Goal: Task Accomplishment & Management: Complete application form

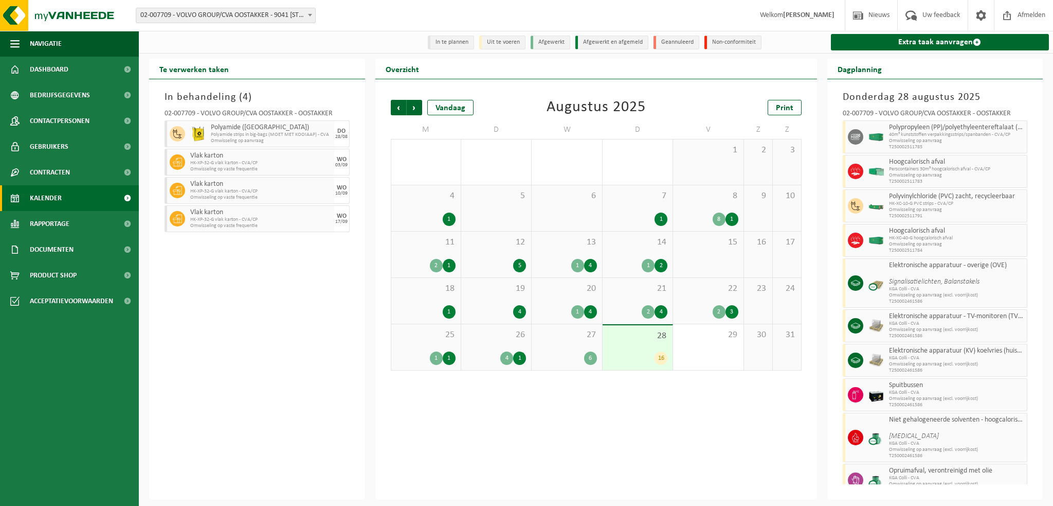
scroll to position [234, 0]
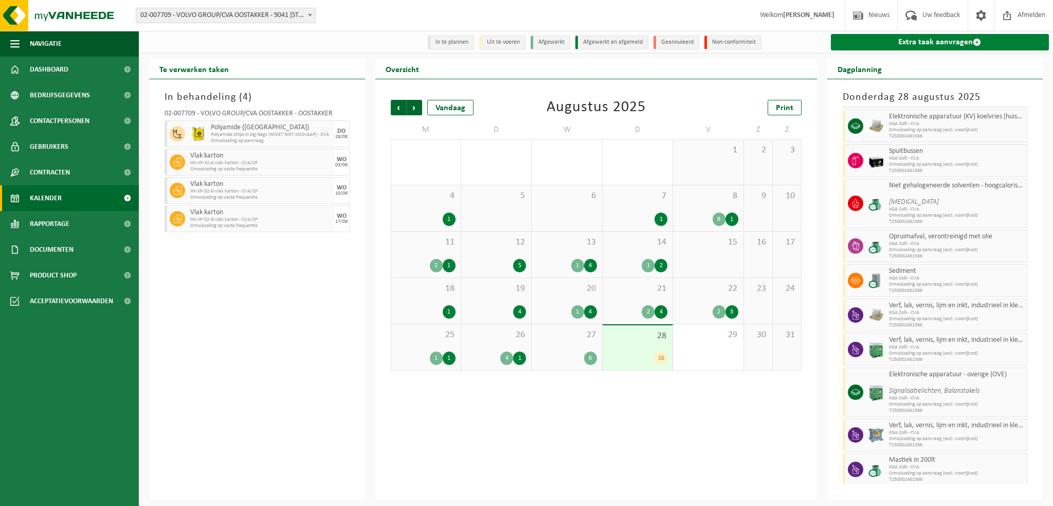
click at [930, 40] on link "Extra taak aanvragen" at bounding box center [940, 42] width 219 height 16
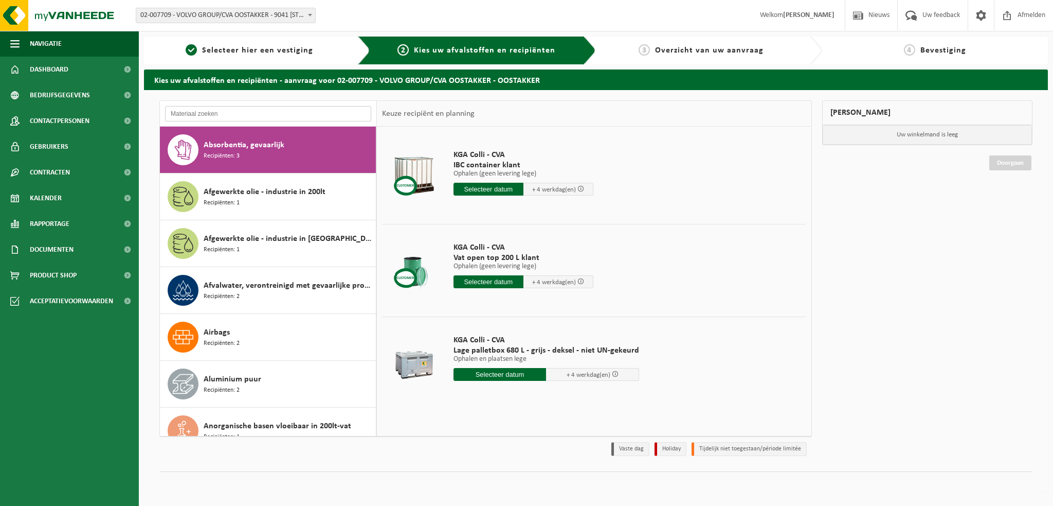
click at [189, 113] on input "text" at bounding box center [268, 113] width 206 height 15
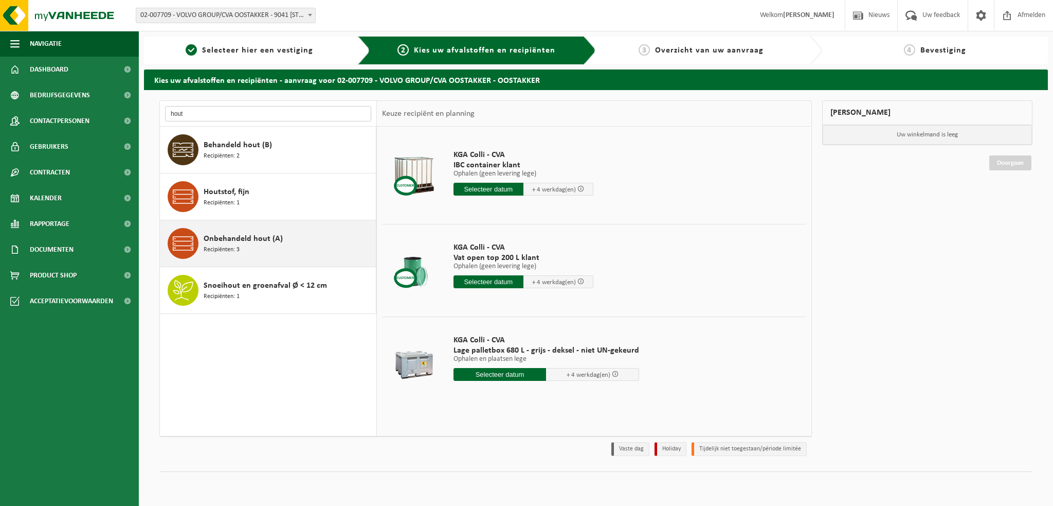
type input "hout"
click at [233, 236] on span "Onbehandeld hout (A)" at bounding box center [243, 238] width 79 height 12
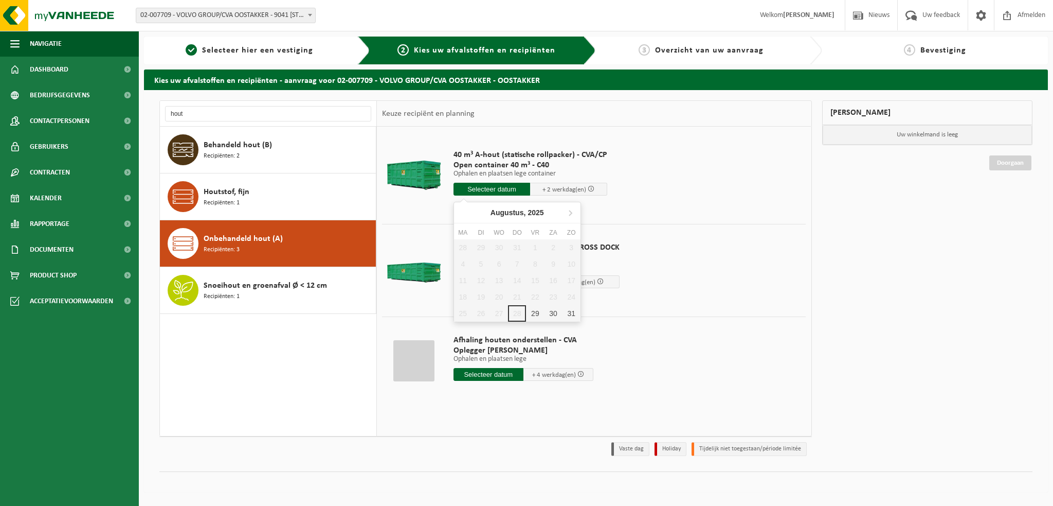
click at [493, 192] on input "text" at bounding box center [492, 189] width 77 height 13
click at [537, 313] on div "29" at bounding box center [535, 313] width 18 height 16
type input "Van [DATE]"
type input "[DATE]"
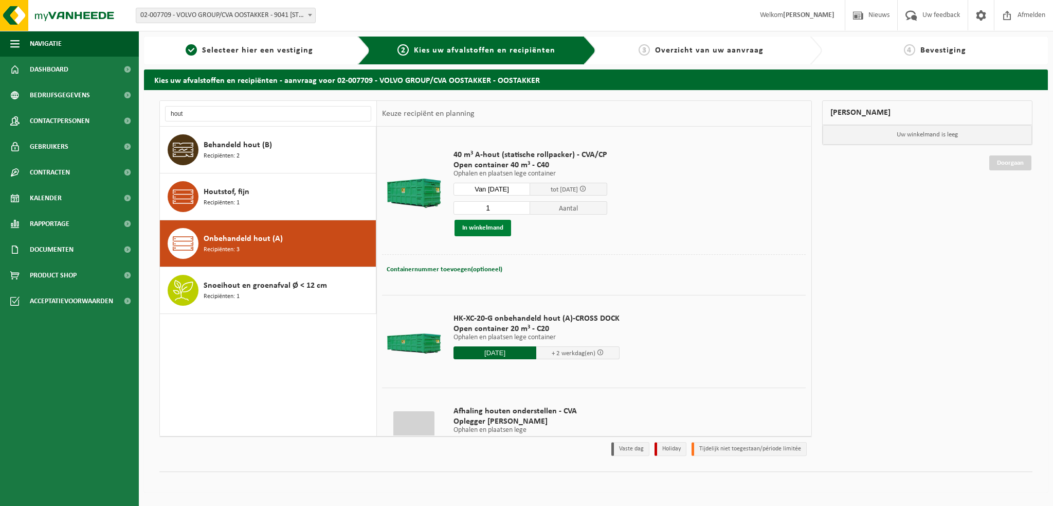
click at [487, 228] on button "In winkelmand" at bounding box center [483, 228] width 57 height 16
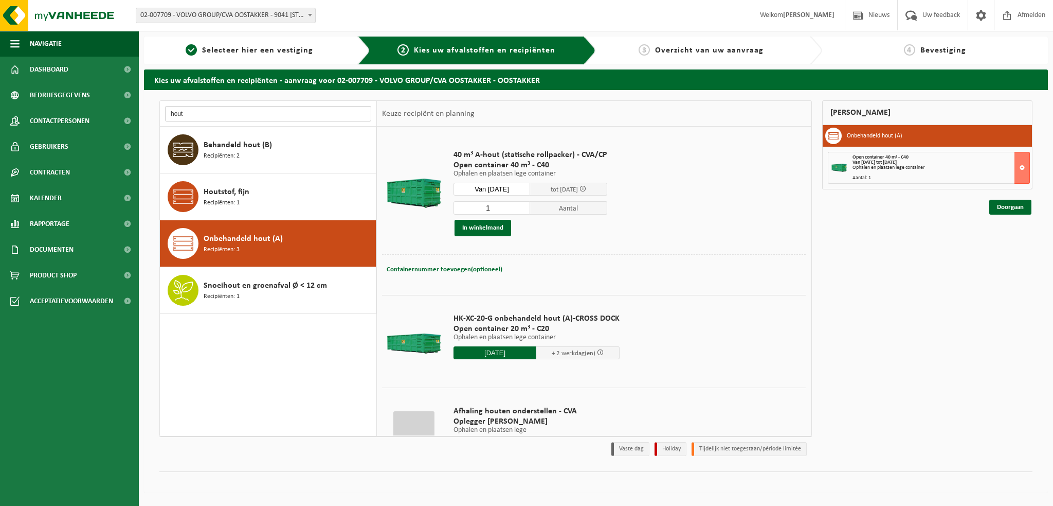
click at [189, 114] on input "hout" at bounding box center [268, 113] width 206 height 15
type input "h"
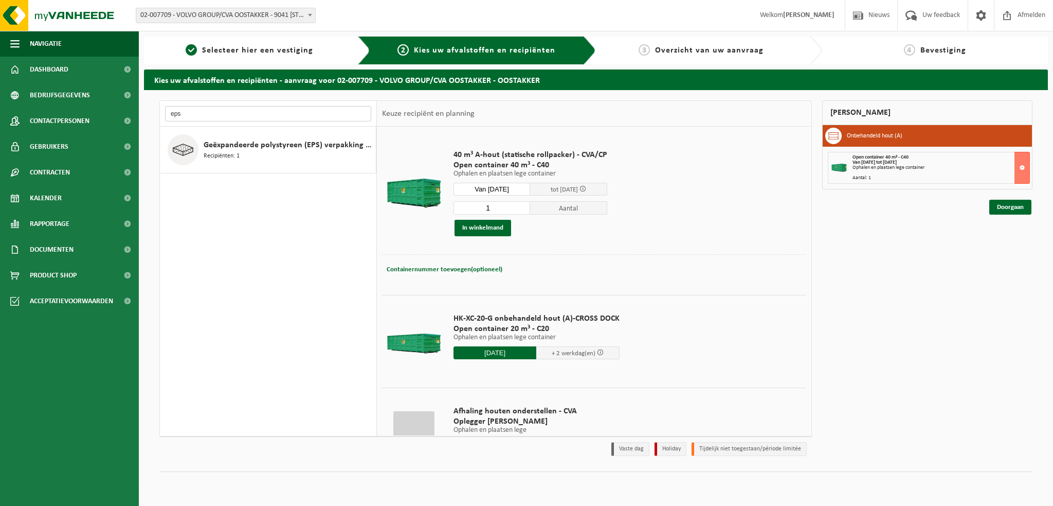
type input "eps"
click at [218, 141] on span "Geëxpandeerde polystyreen (EPS) verpakking (< 1 m² per stuk), recycleerbaar" at bounding box center [289, 145] width 170 height 12
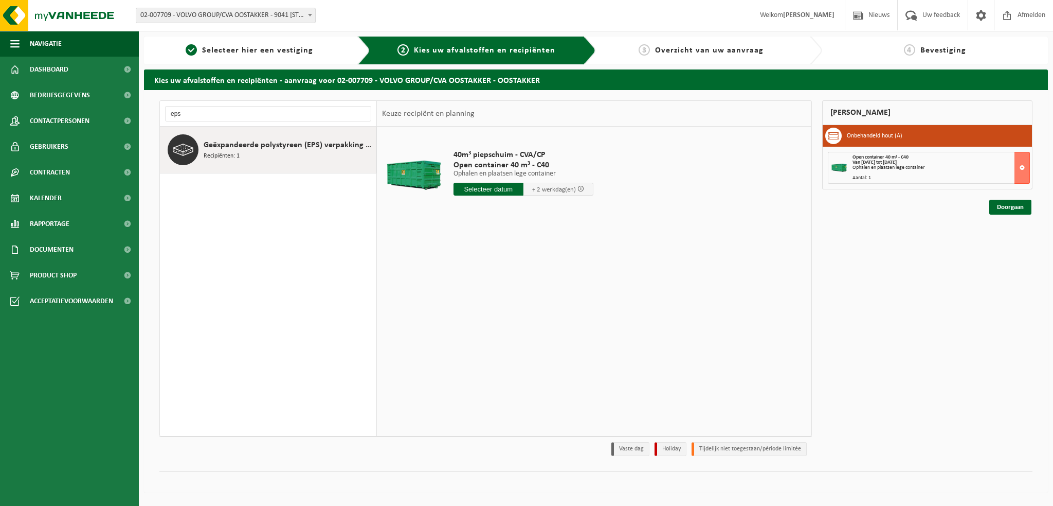
click at [473, 187] on input "text" at bounding box center [489, 189] width 70 height 13
click at [534, 313] on div "29" at bounding box center [535, 313] width 18 height 16
type input "Van [DATE]"
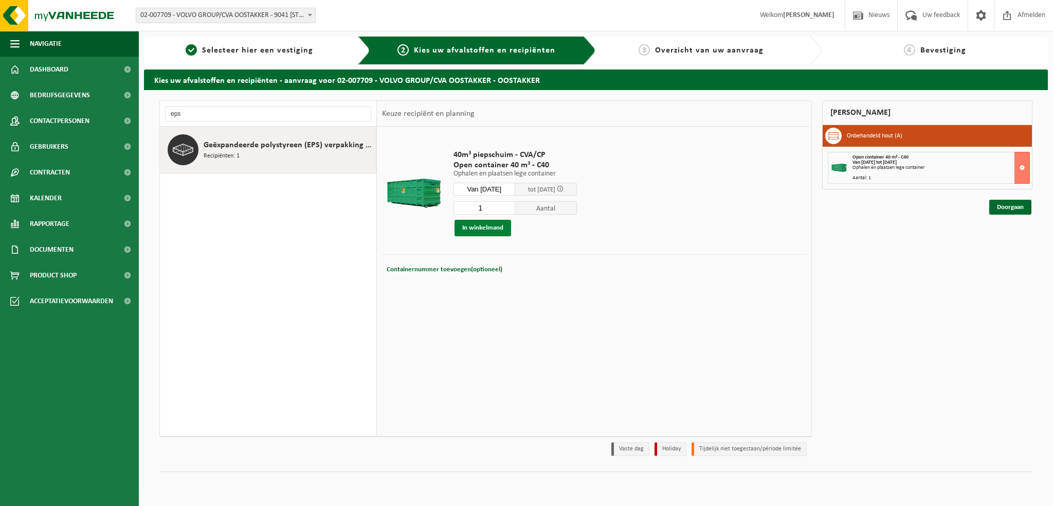
click at [480, 225] on button "In winkelmand" at bounding box center [483, 228] width 57 height 16
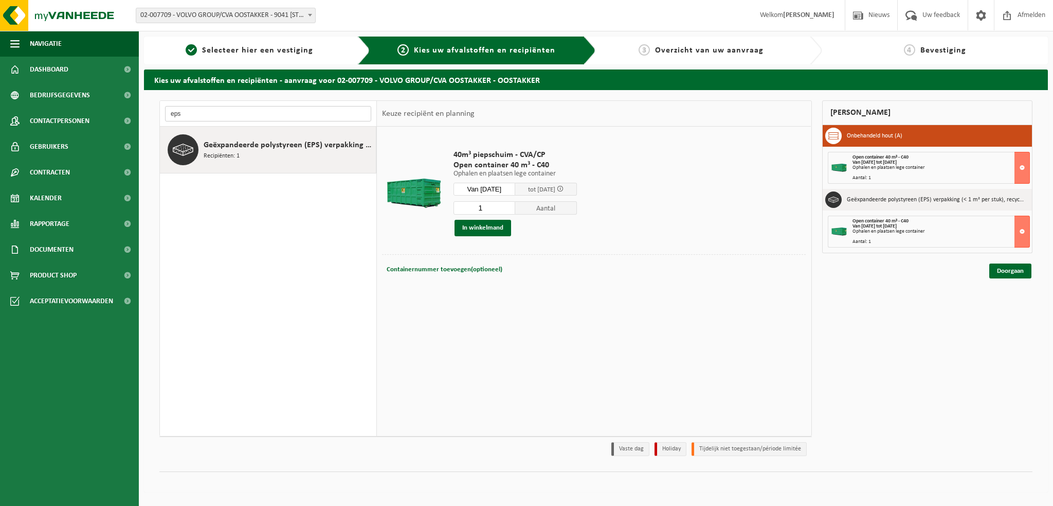
click at [204, 110] on input "eps" at bounding box center [268, 113] width 206 height 15
type input "e"
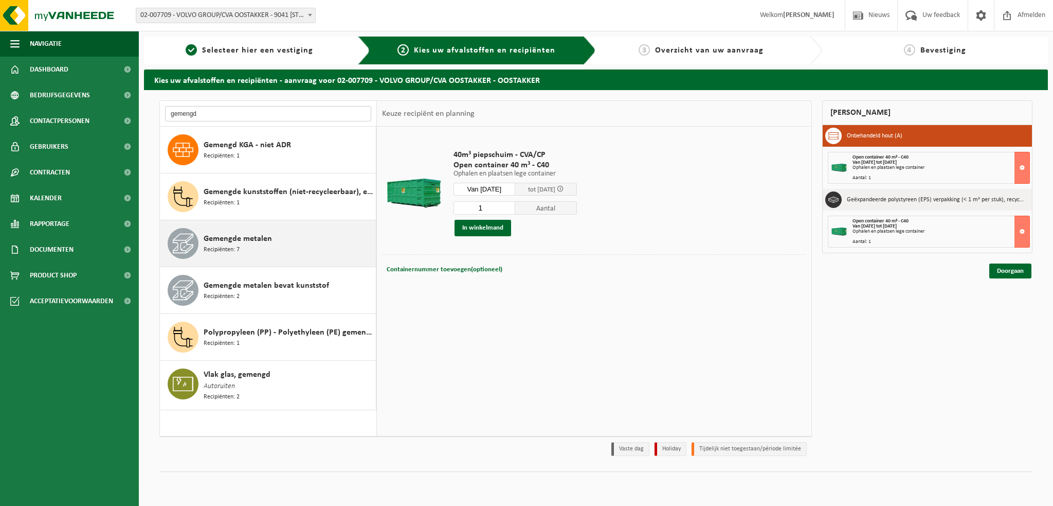
type input "gemengd"
click at [243, 241] on span "Gemengde metalen" at bounding box center [238, 238] width 68 height 12
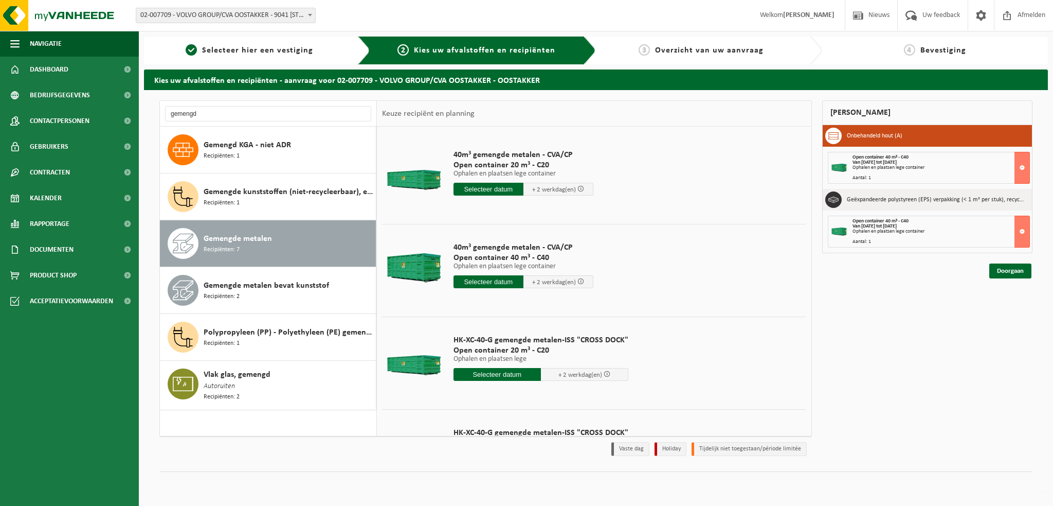
click at [479, 191] on input "text" at bounding box center [489, 189] width 70 height 13
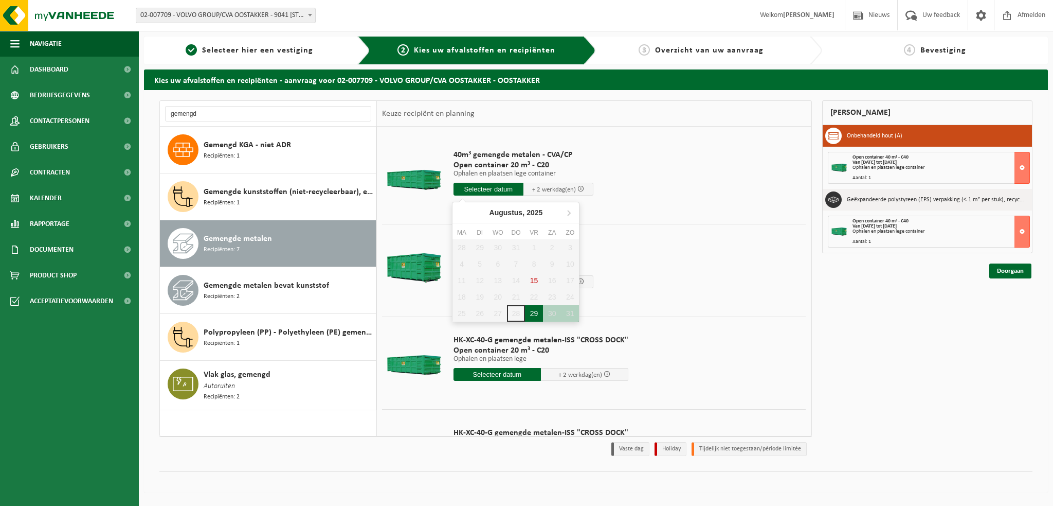
click at [534, 314] on div "29" at bounding box center [534, 313] width 18 height 16
type input "Van [DATE]"
type input "[DATE]"
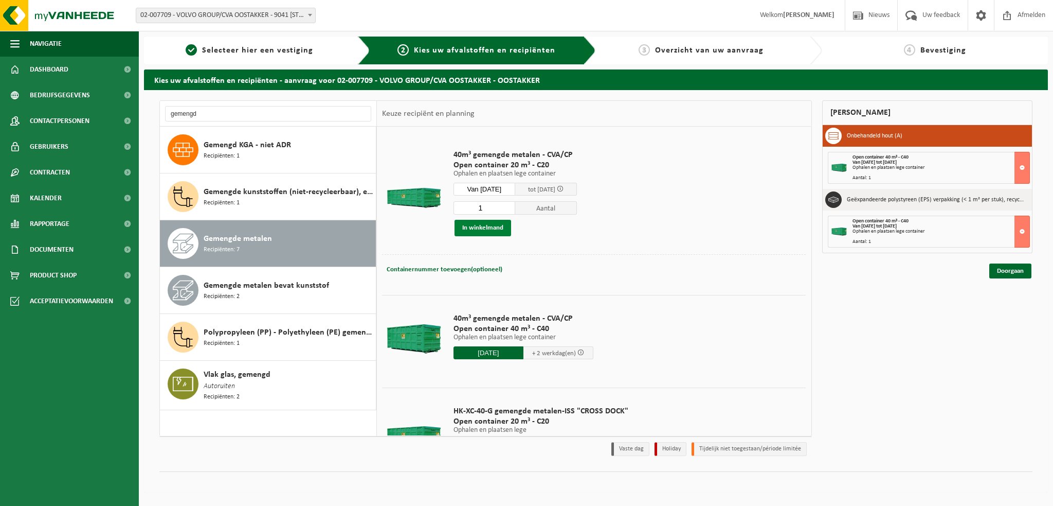
click at [477, 228] on button "In winkelmand" at bounding box center [483, 228] width 57 height 16
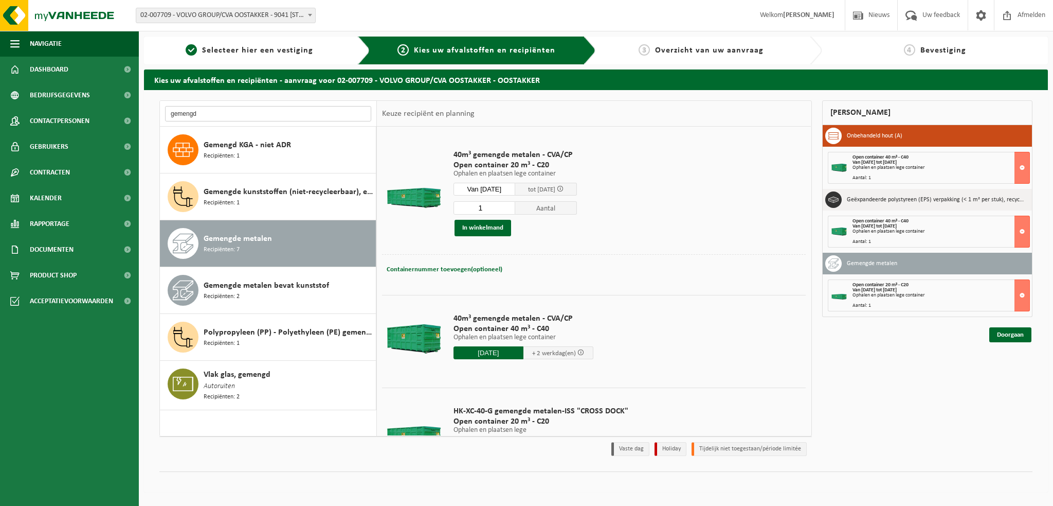
click at [207, 119] on input "gemengd" at bounding box center [268, 113] width 206 height 15
type input "g"
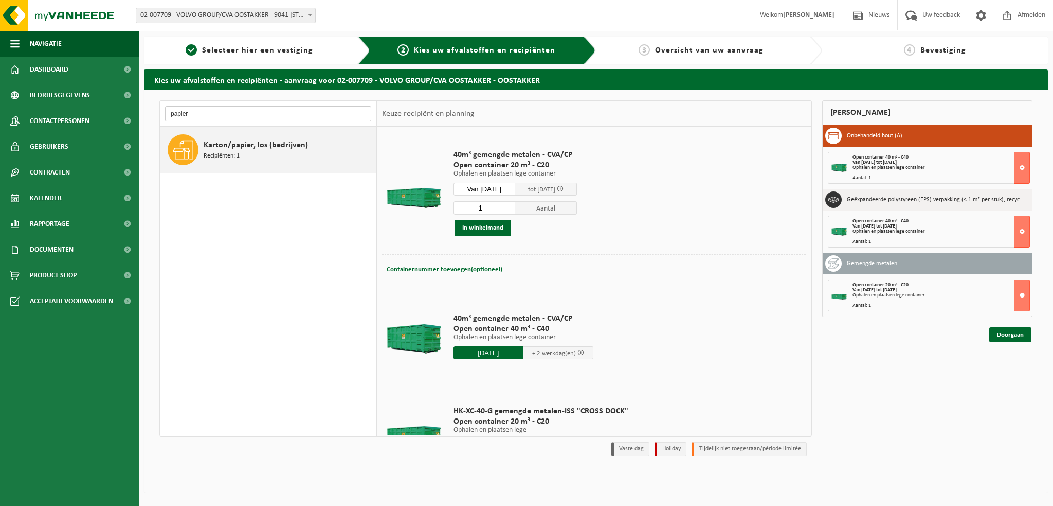
type input "papier"
click at [237, 140] on span "Karton/papier, los (bedrijven)" at bounding box center [256, 145] width 104 height 12
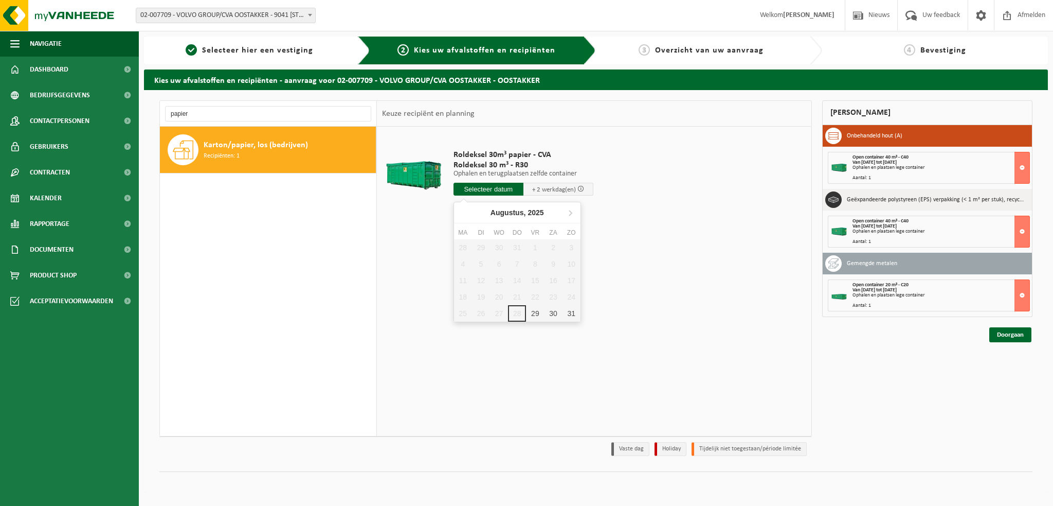
click at [492, 190] on input "text" at bounding box center [489, 189] width 70 height 13
click at [533, 311] on div "29" at bounding box center [535, 313] width 18 height 16
type input "Van [DATE]"
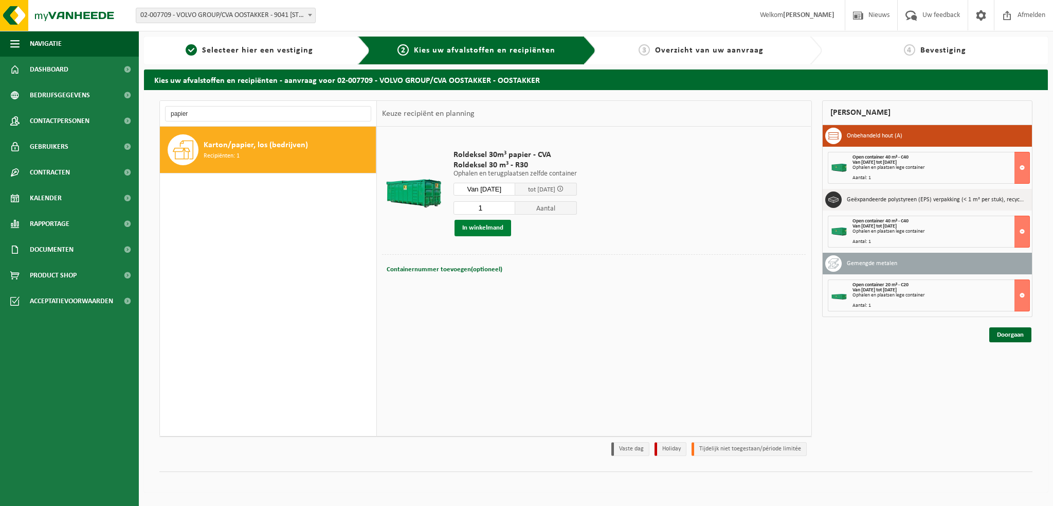
click at [492, 226] on button "In winkelmand" at bounding box center [483, 228] width 57 height 16
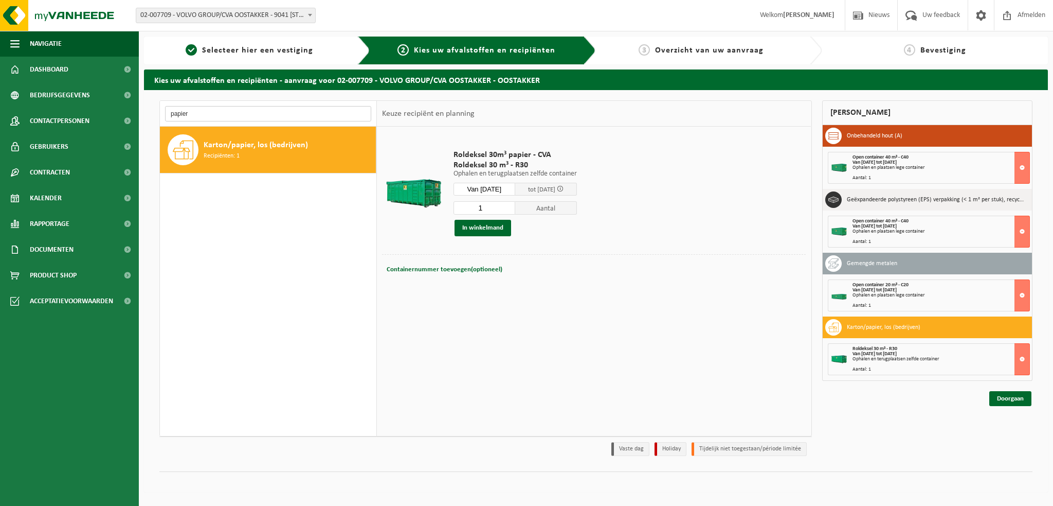
click at [195, 110] on input "papier" at bounding box center [268, 113] width 206 height 15
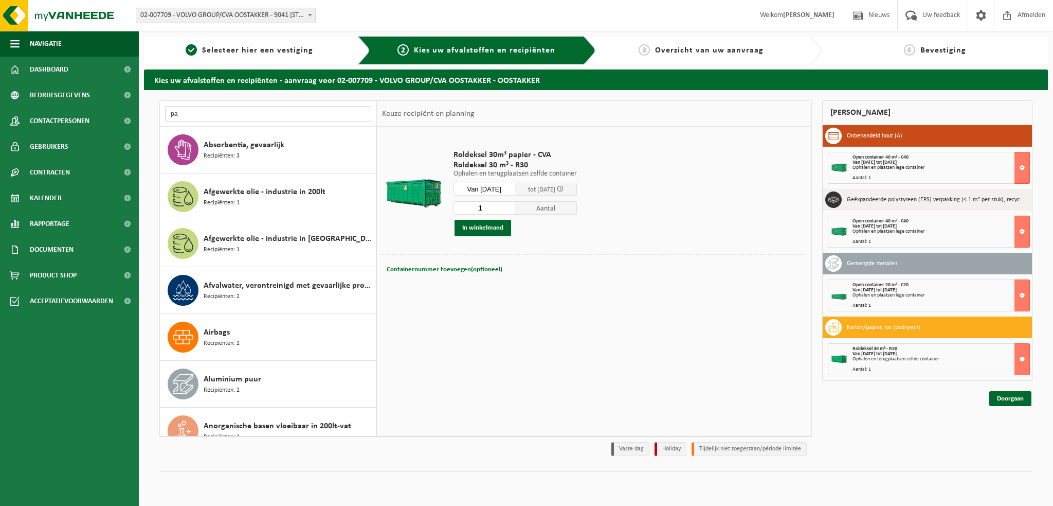
type input "p"
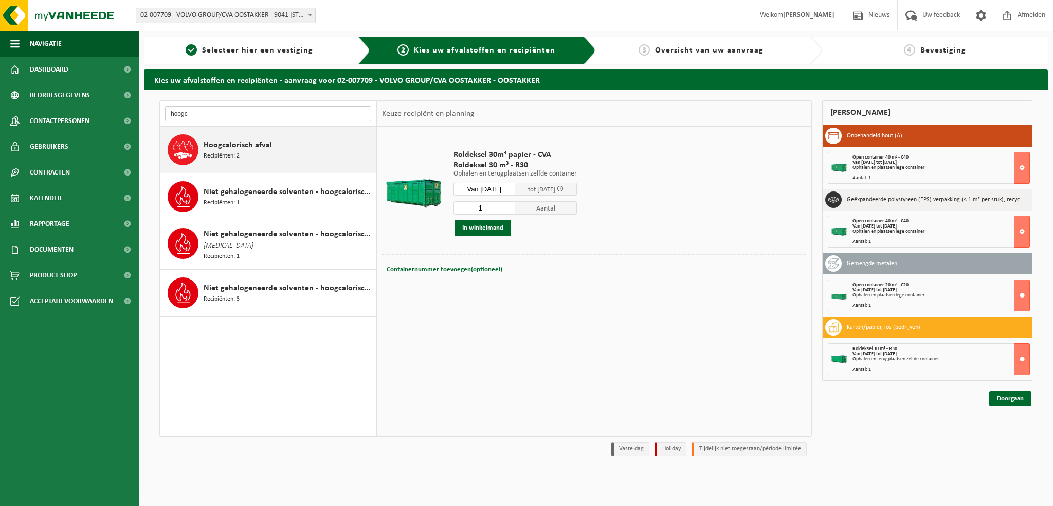
type input "hoogc"
click at [222, 148] on span "Hoogcalorisch afval" at bounding box center [238, 145] width 68 height 12
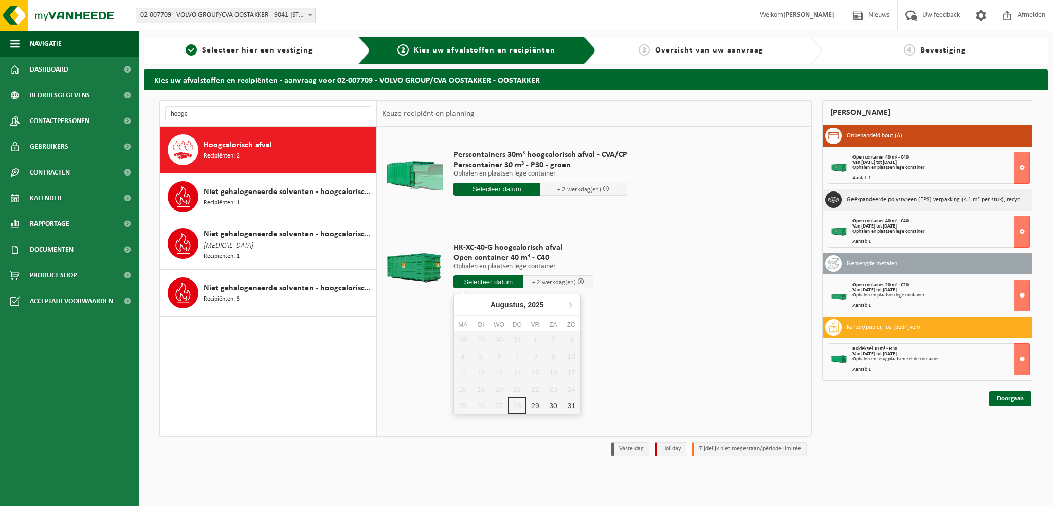
click at [483, 285] on input "text" at bounding box center [489, 281] width 70 height 13
click at [537, 407] on div "29" at bounding box center [535, 405] width 18 height 16
type input "Van [DATE]"
type input "[DATE]"
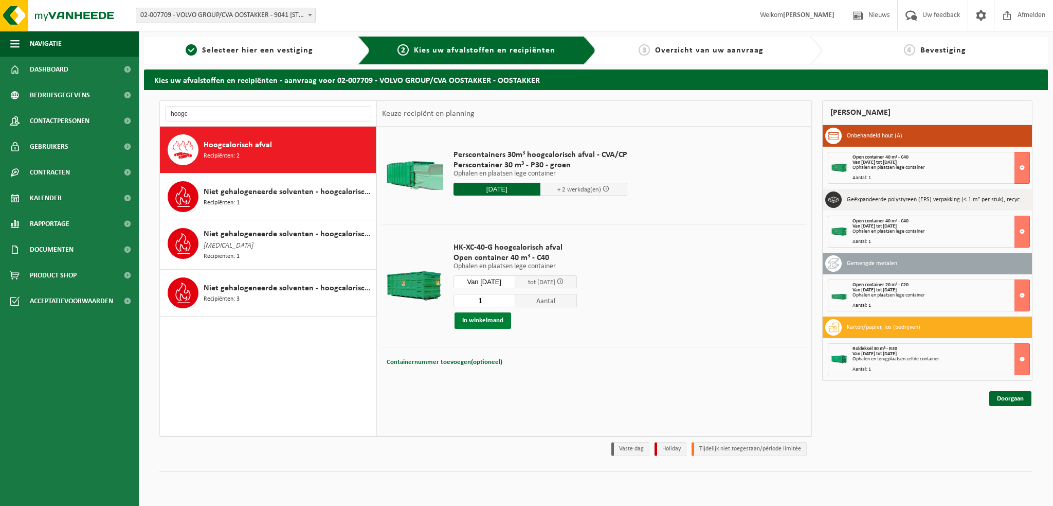
click at [467, 322] on button "In winkelmand" at bounding box center [483, 320] width 57 height 16
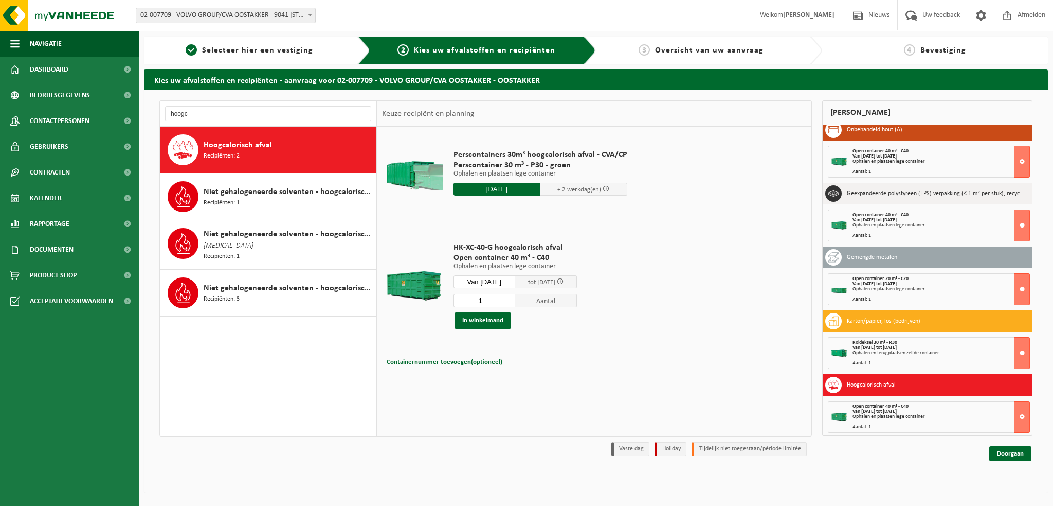
scroll to position [8, 0]
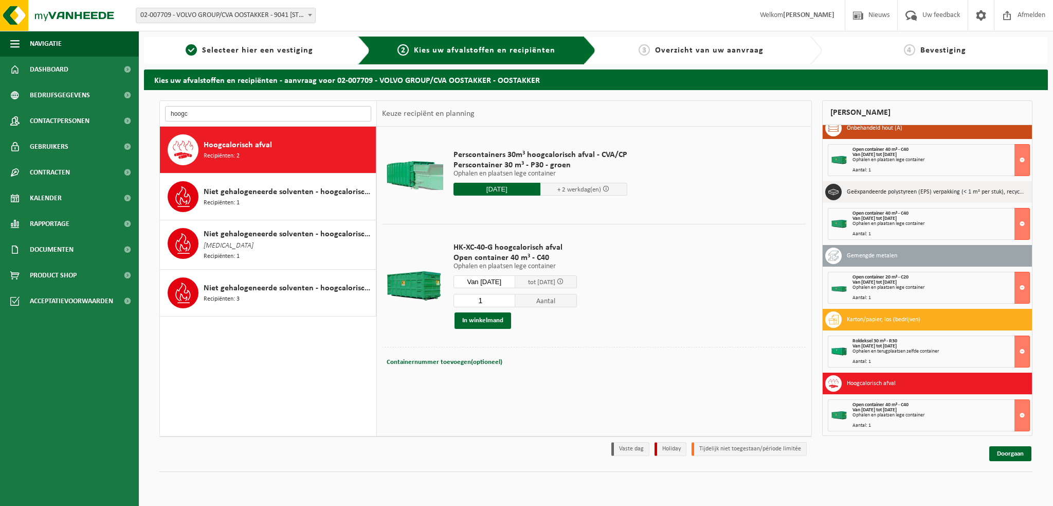
click at [204, 116] on input "hoogc" at bounding box center [268, 113] width 206 height 15
click at [1019, 451] on link "Doorgaan" at bounding box center [1011, 453] width 42 height 15
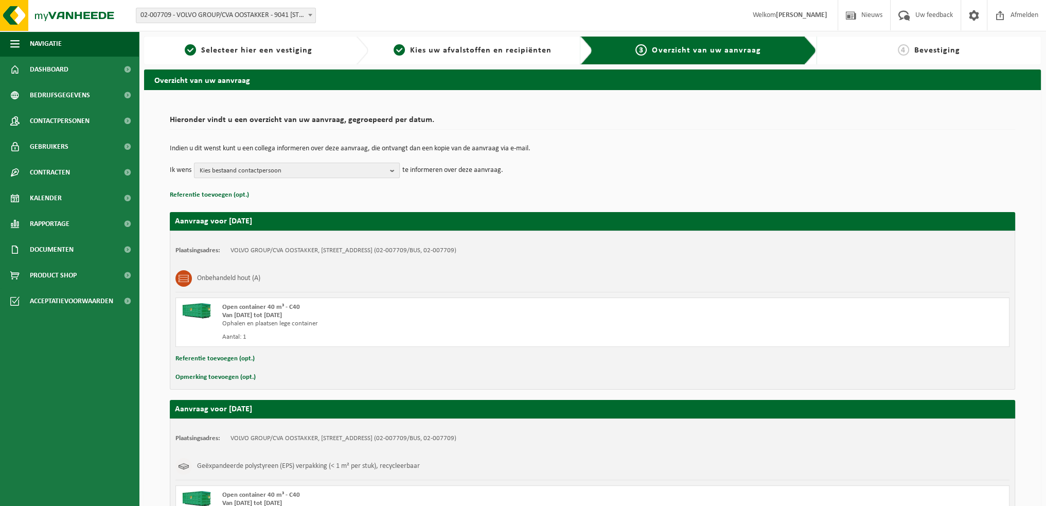
click at [393, 170] on b "button" at bounding box center [394, 170] width 9 height 14
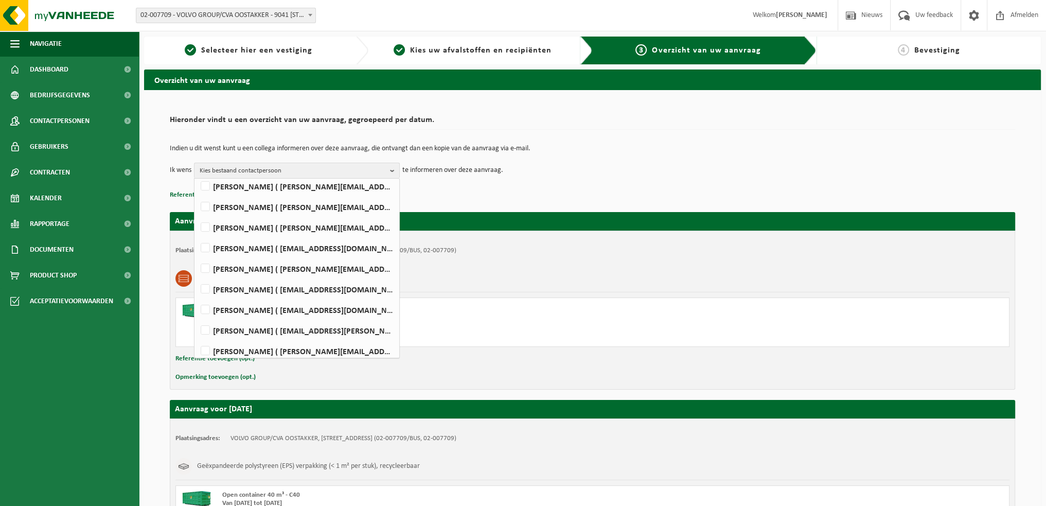
scroll to position [539, 0]
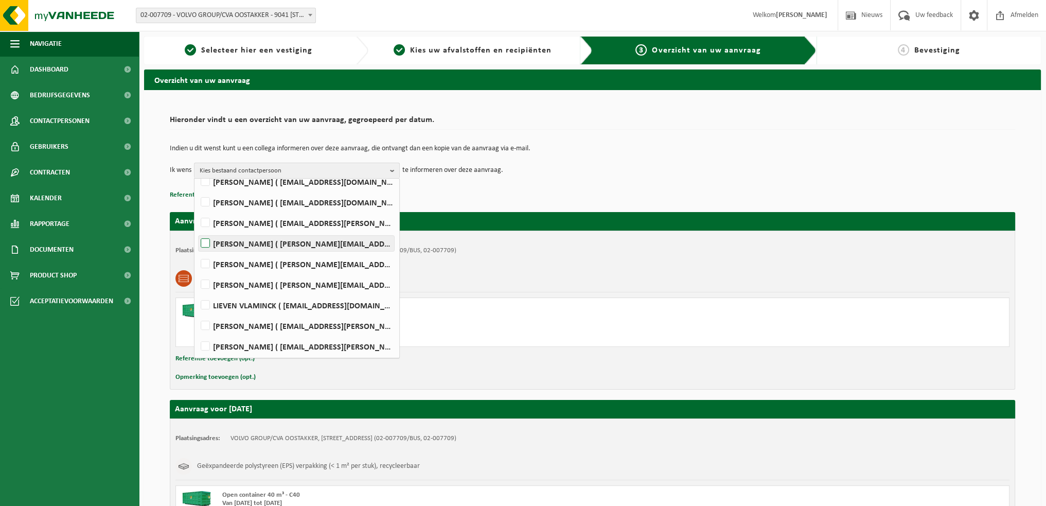
click at [206, 242] on label "WIM VEIRMAN ( wim.veirman@volvo.com )" at bounding box center [296, 243] width 195 height 15
click at [197, 230] on input "WIM VEIRMAN ( wim.veirman@volvo.com )" at bounding box center [196, 230] width 1 height 1
checkbox input "true"
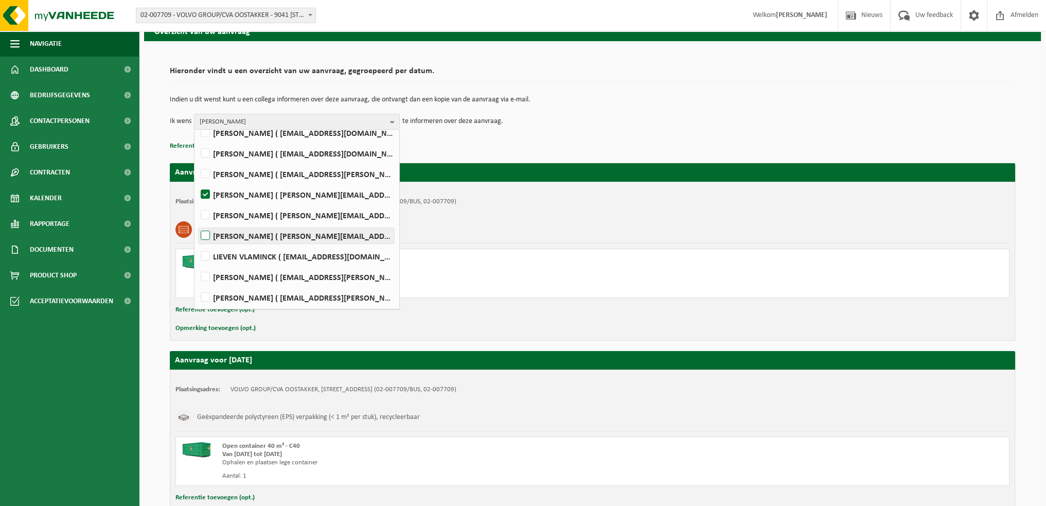
scroll to position [683, 0]
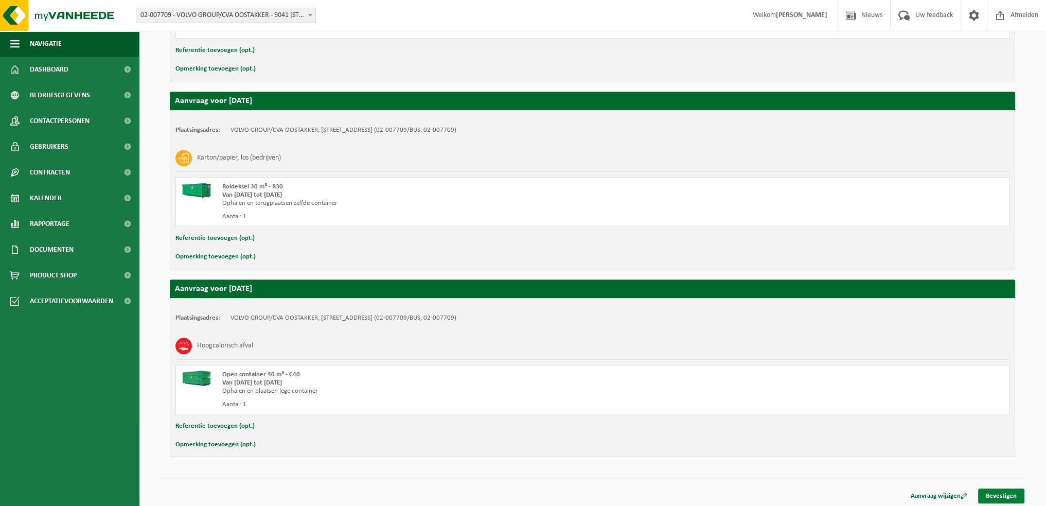
click at [1007, 489] on link "Bevestigen" at bounding box center [1001, 495] width 46 height 15
